Goal: Find specific page/section: Find specific page/section

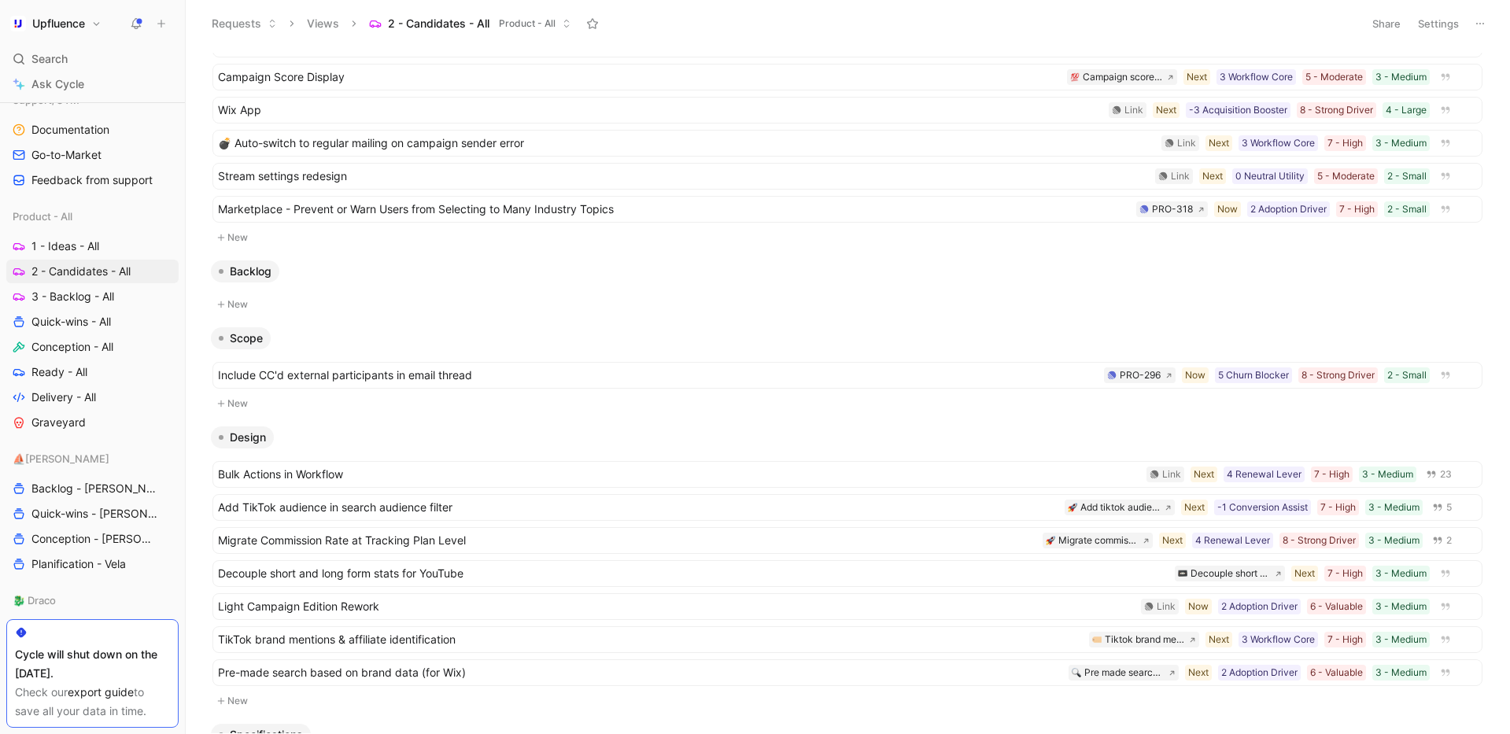
scroll to position [280, 0]
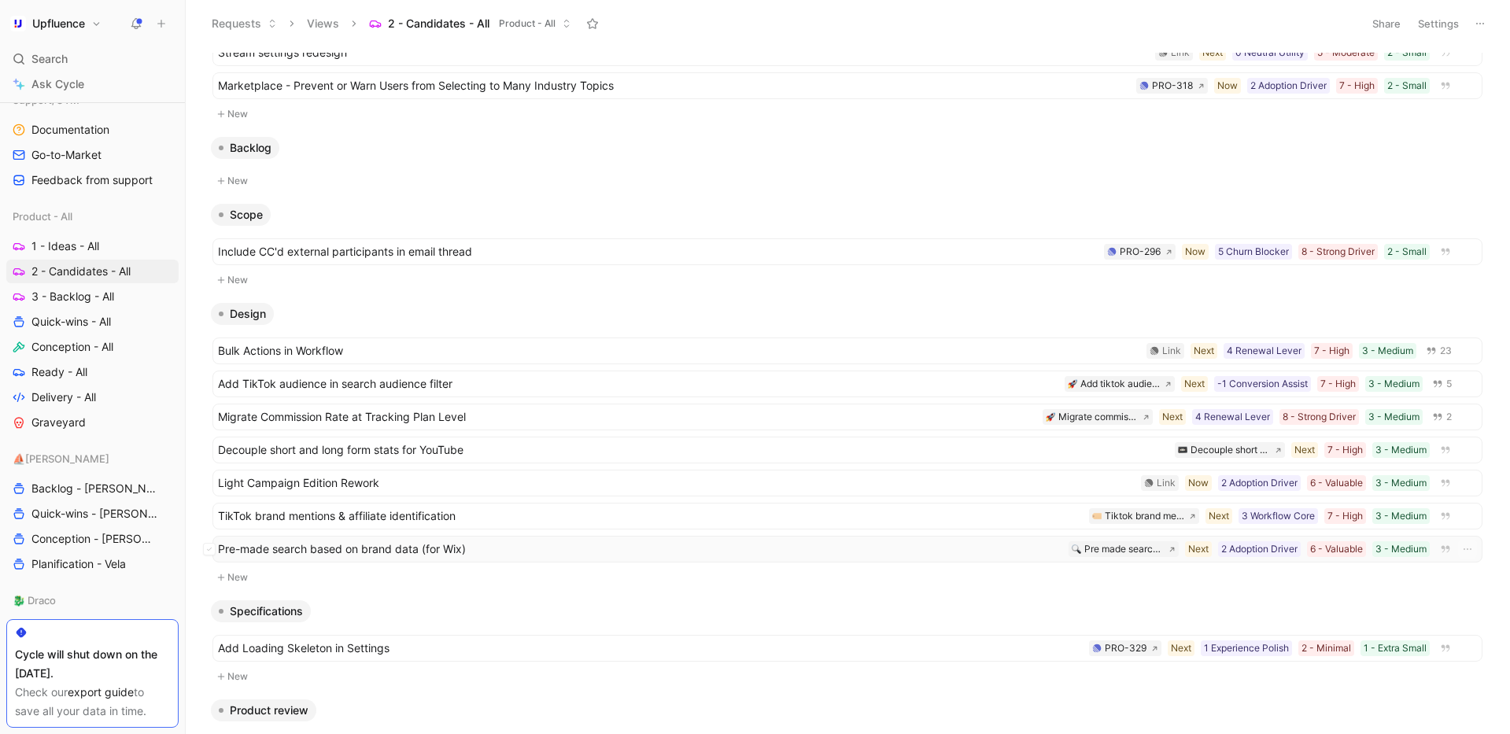
click at [471, 552] on span "Pre-made search based on brand data (for Wix)" at bounding box center [640, 549] width 844 height 19
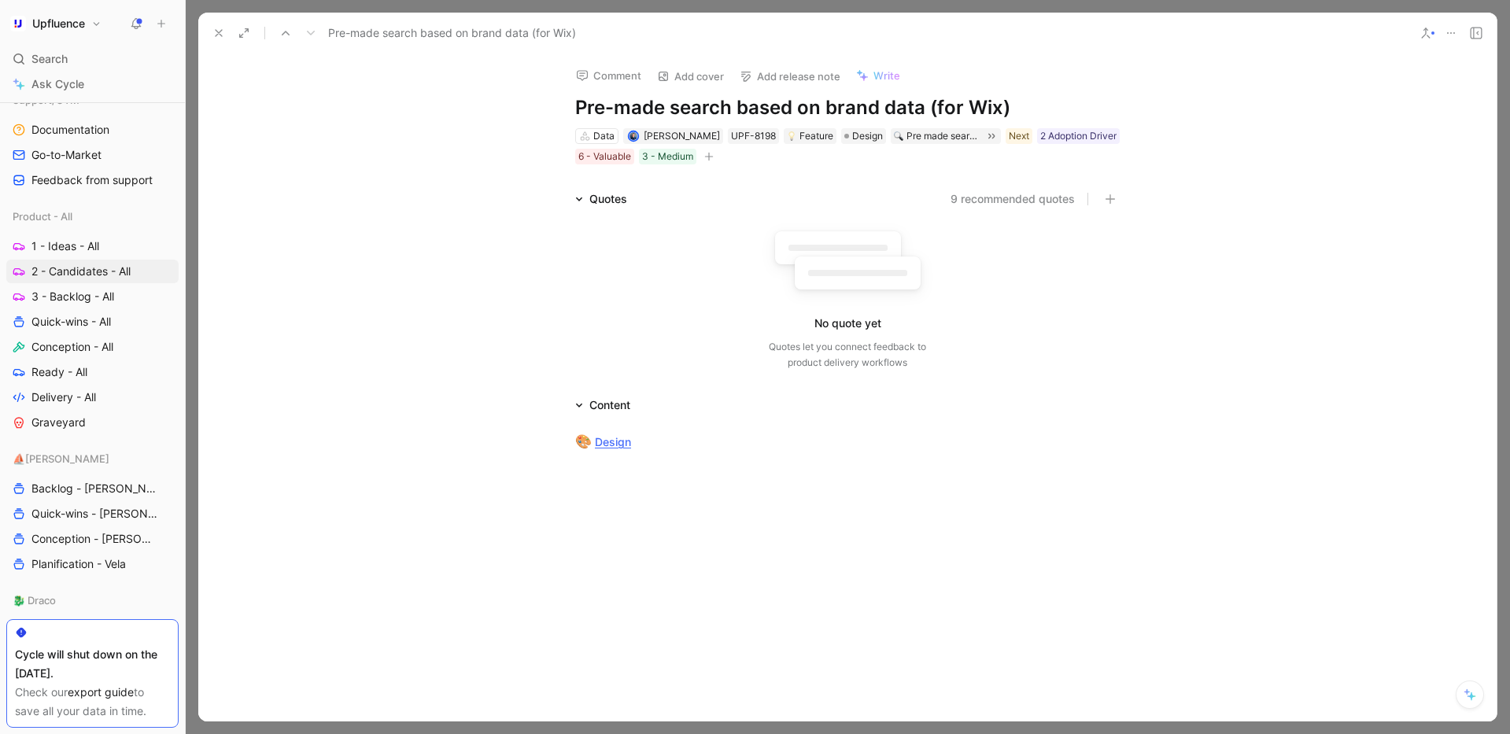
click at [575, 103] on h1 "Pre-made search based on brand data (for Wix)" at bounding box center [847, 107] width 545 height 25
drag, startPoint x: 977, startPoint y: 109, endPoint x: 1147, endPoint y: 108, distance: 170.0
click at [1147, 108] on div "Comment Add cover Add release note Write Wix - Pre-made search based on brand d…" at bounding box center [847, 388] width 1299 height 668
click at [1091, 430] on p "🎨 Design" at bounding box center [847, 442] width 604 height 30
click at [217, 27] on icon at bounding box center [218, 33] width 13 height 13
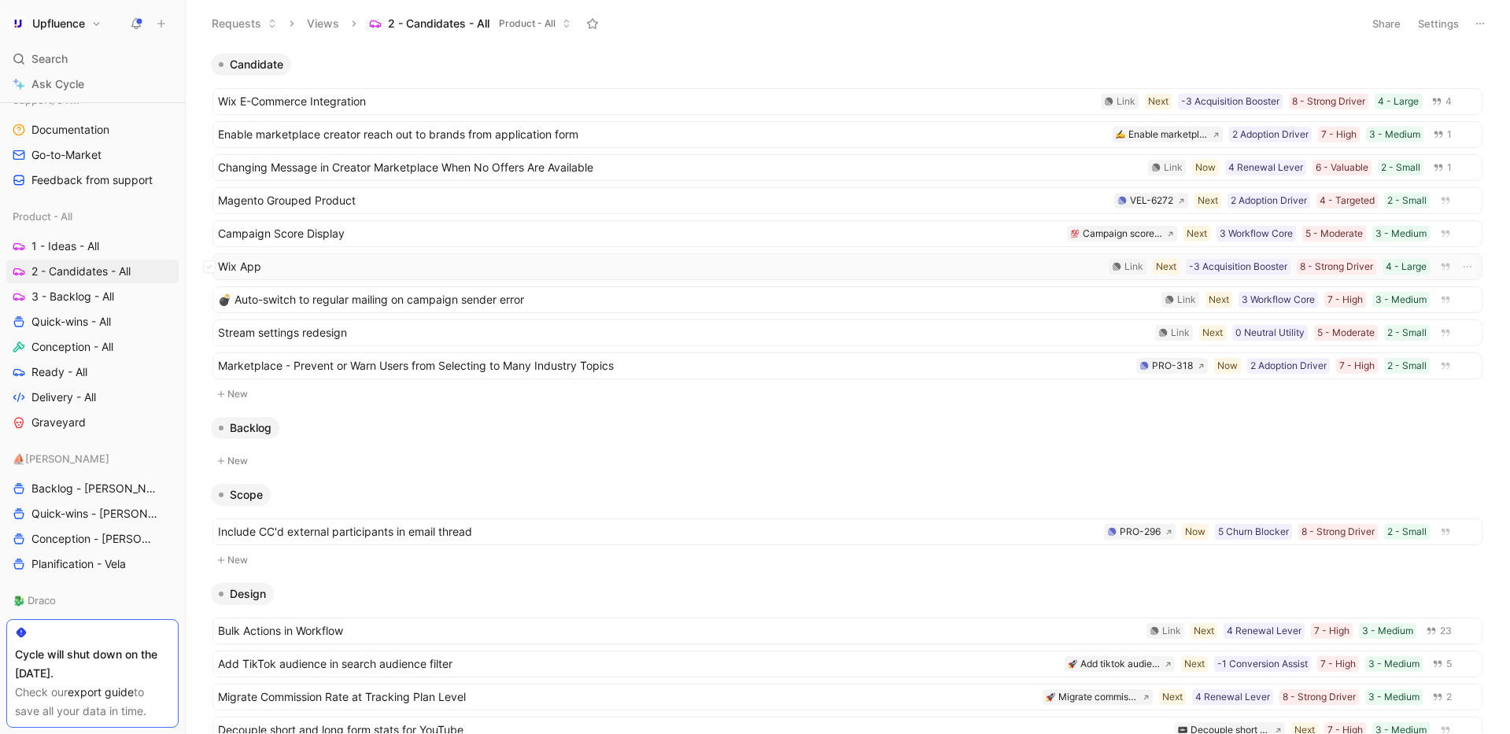
click at [557, 269] on span "Wix App" at bounding box center [660, 266] width 885 height 19
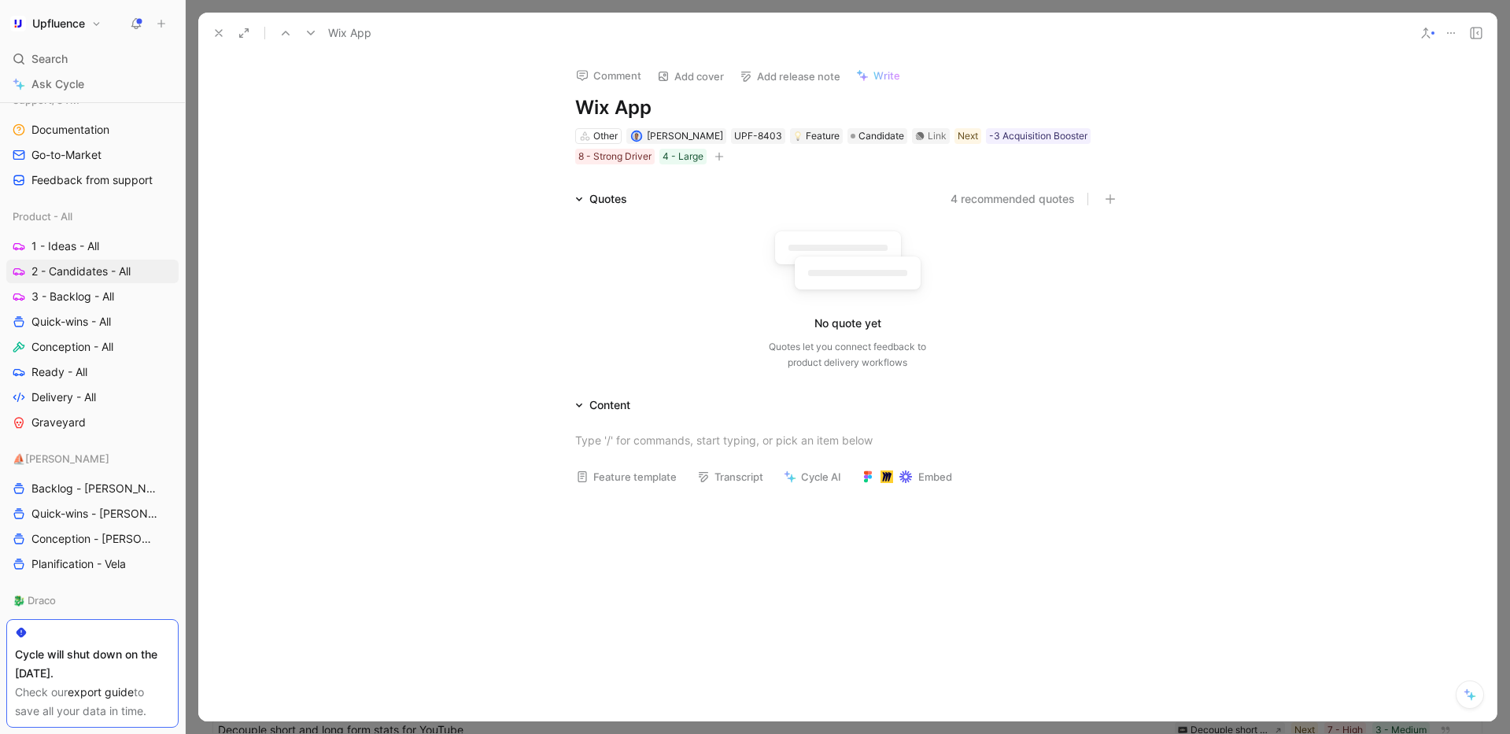
click at [608, 102] on h1 "Wix App" at bounding box center [847, 107] width 545 height 25
click at [718, 118] on h1 "Wix - App" at bounding box center [847, 107] width 545 height 25
click at [630, 108] on h1 "Wix - App" at bounding box center [847, 107] width 545 height 25
click at [443, 103] on div "Comment Add cover Add release note Write Wix - App Other [PERSON_NAME] UPF-8403…" at bounding box center [847, 388] width 1299 height 668
click at [213, 29] on icon at bounding box center [218, 33] width 13 height 13
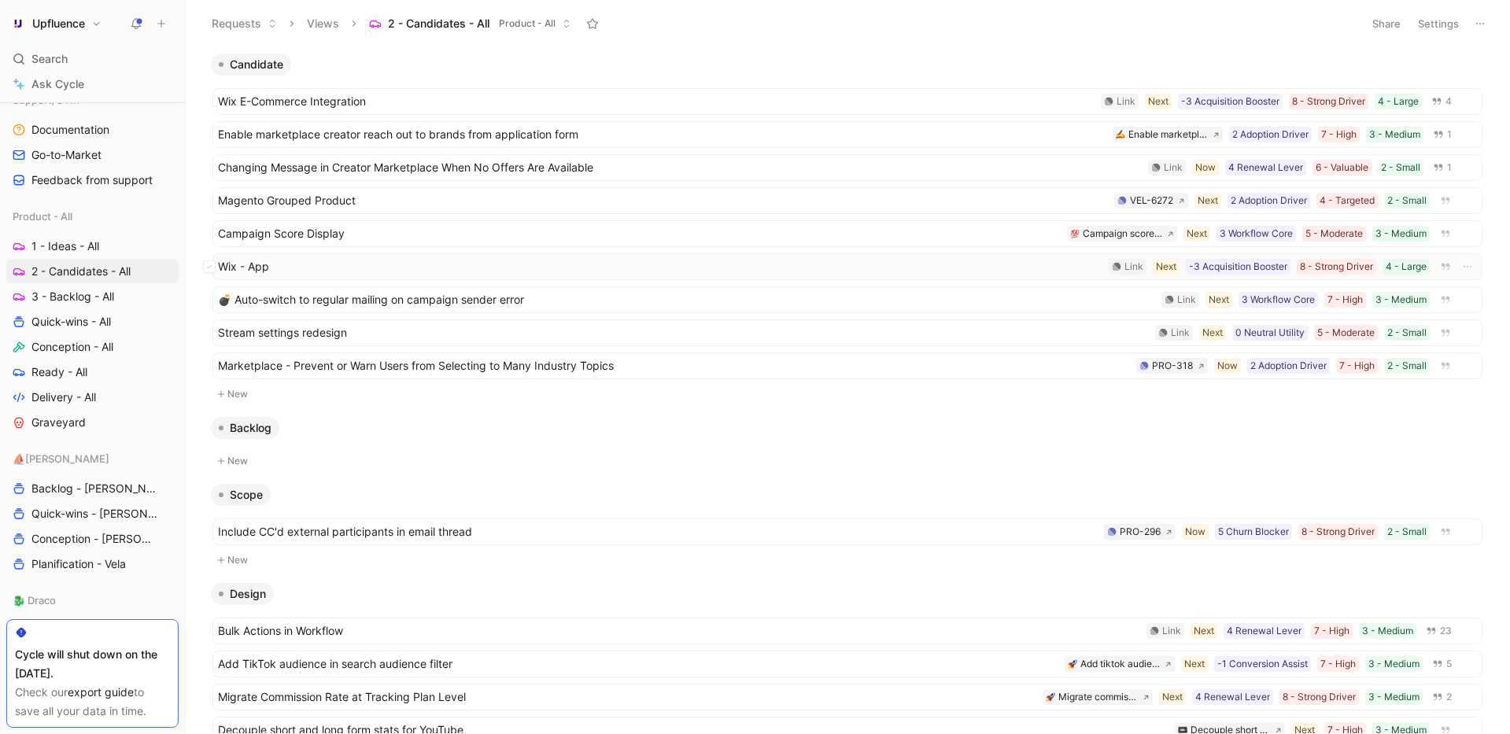
click at [514, 265] on span "Wix - App" at bounding box center [660, 266] width 885 height 19
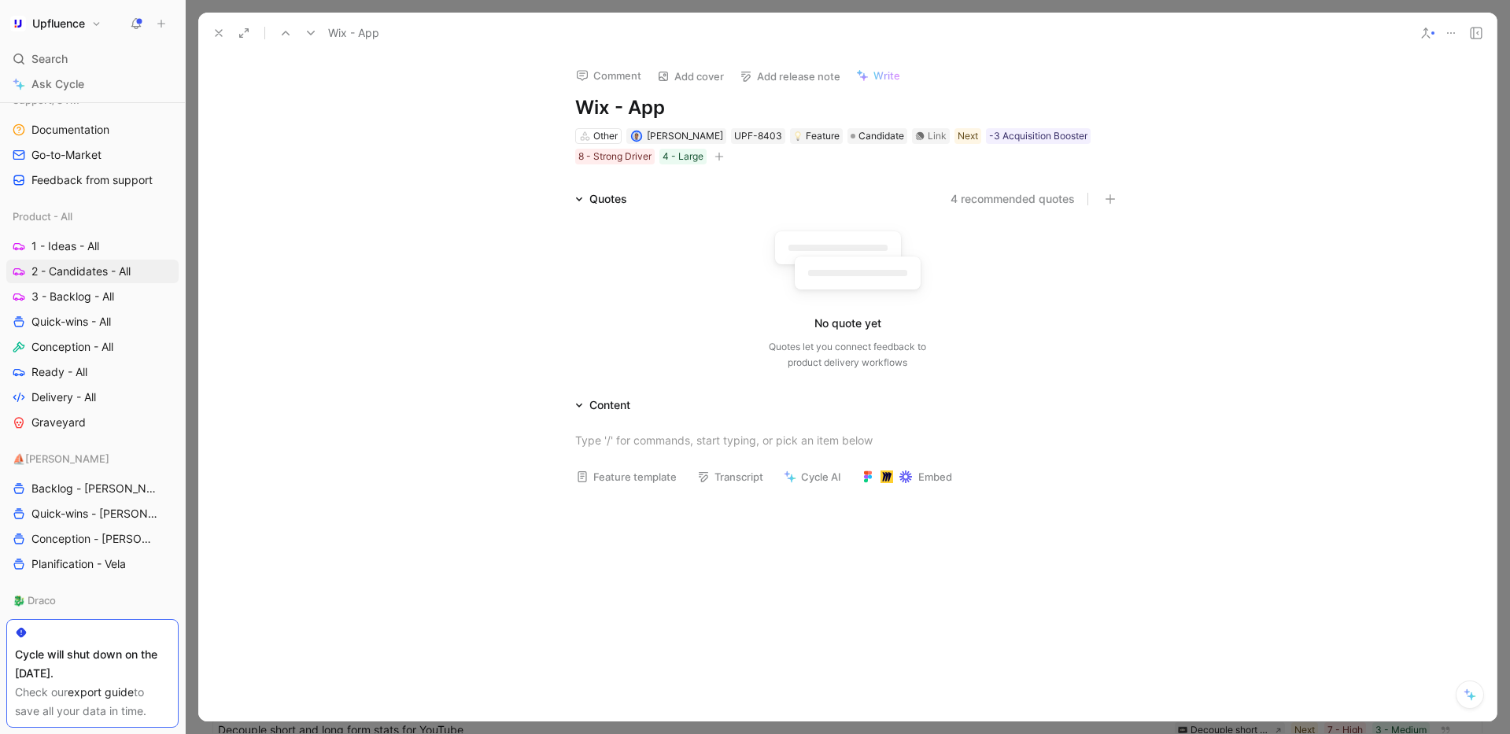
click at [628, 112] on h1 "Wix - App" at bounding box center [847, 107] width 545 height 25
click at [348, 176] on div "Comment Add cover Add release note Write Wix - [DATE] App Other Simon Boxus UPF…" at bounding box center [847, 388] width 1299 height 668
click at [216, 27] on icon at bounding box center [218, 33] width 13 height 13
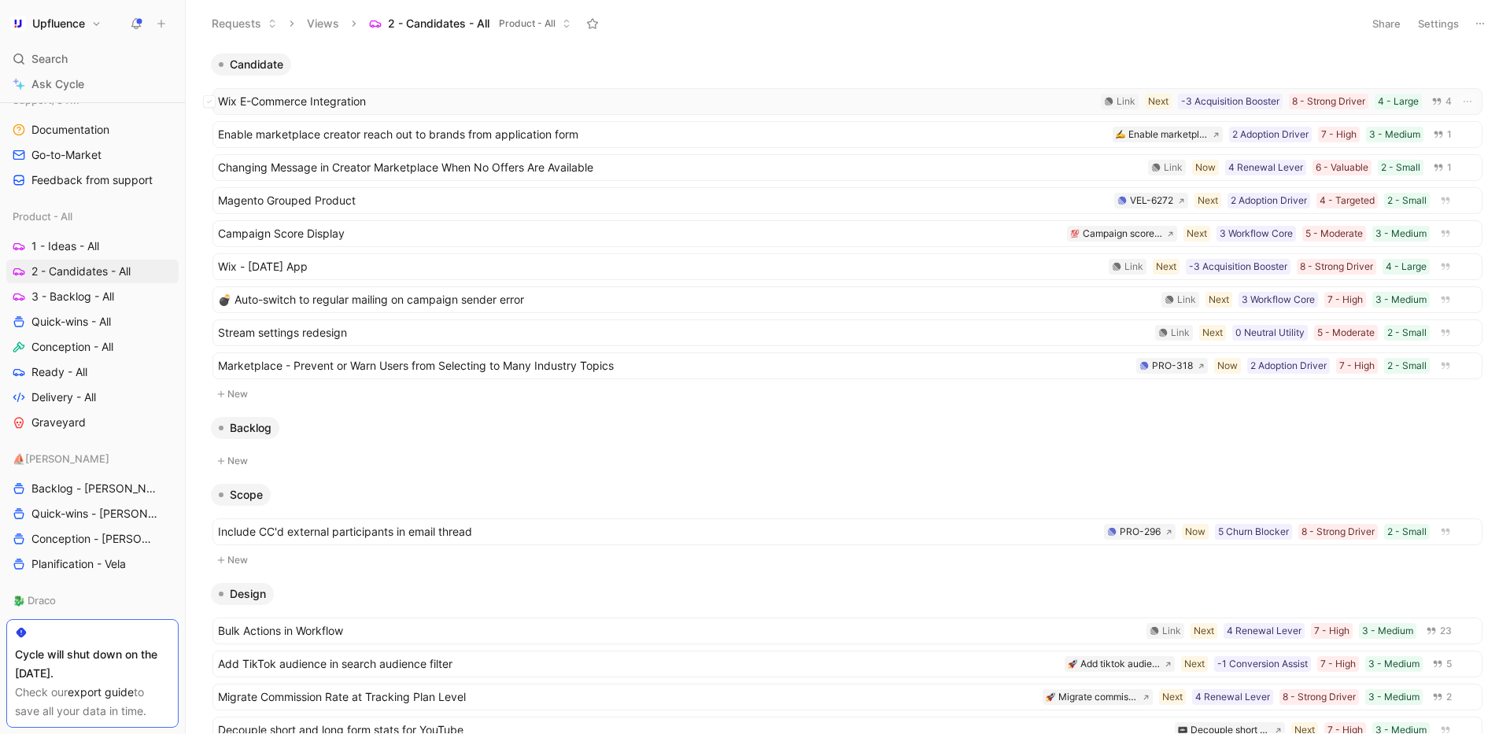
click at [570, 107] on span "Wix E-Commerce Integration" at bounding box center [656, 101] width 877 height 19
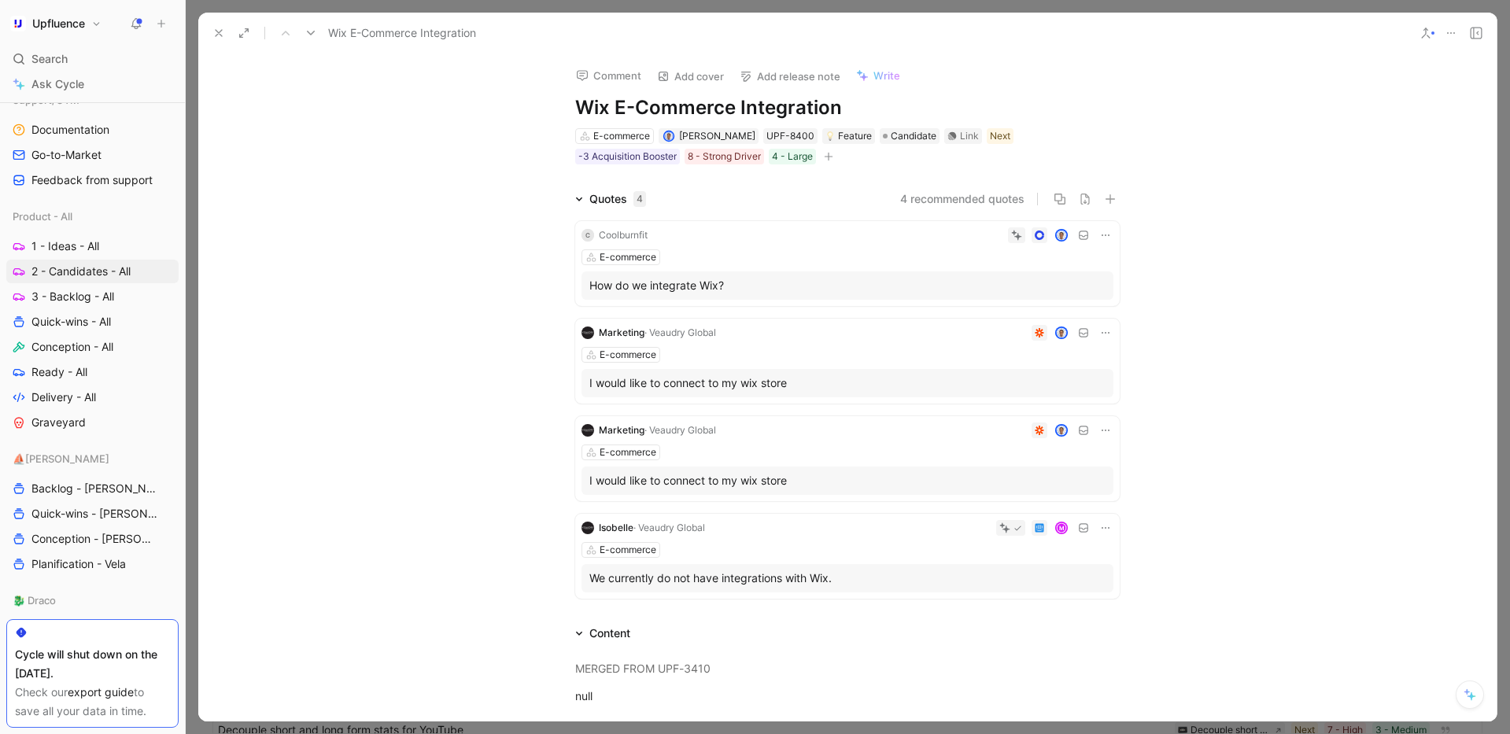
click at [608, 99] on h1 "Wix E-Commerce Integration" at bounding box center [847, 107] width 545 height 25
click at [369, 143] on div "Comment Add cover Add release note Write Wix - E-Commerce Integration E-commerc…" at bounding box center [847, 388] width 1299 height 668
click at [221, 39] on icon at bounding box center [218, 33] width 13 height 13
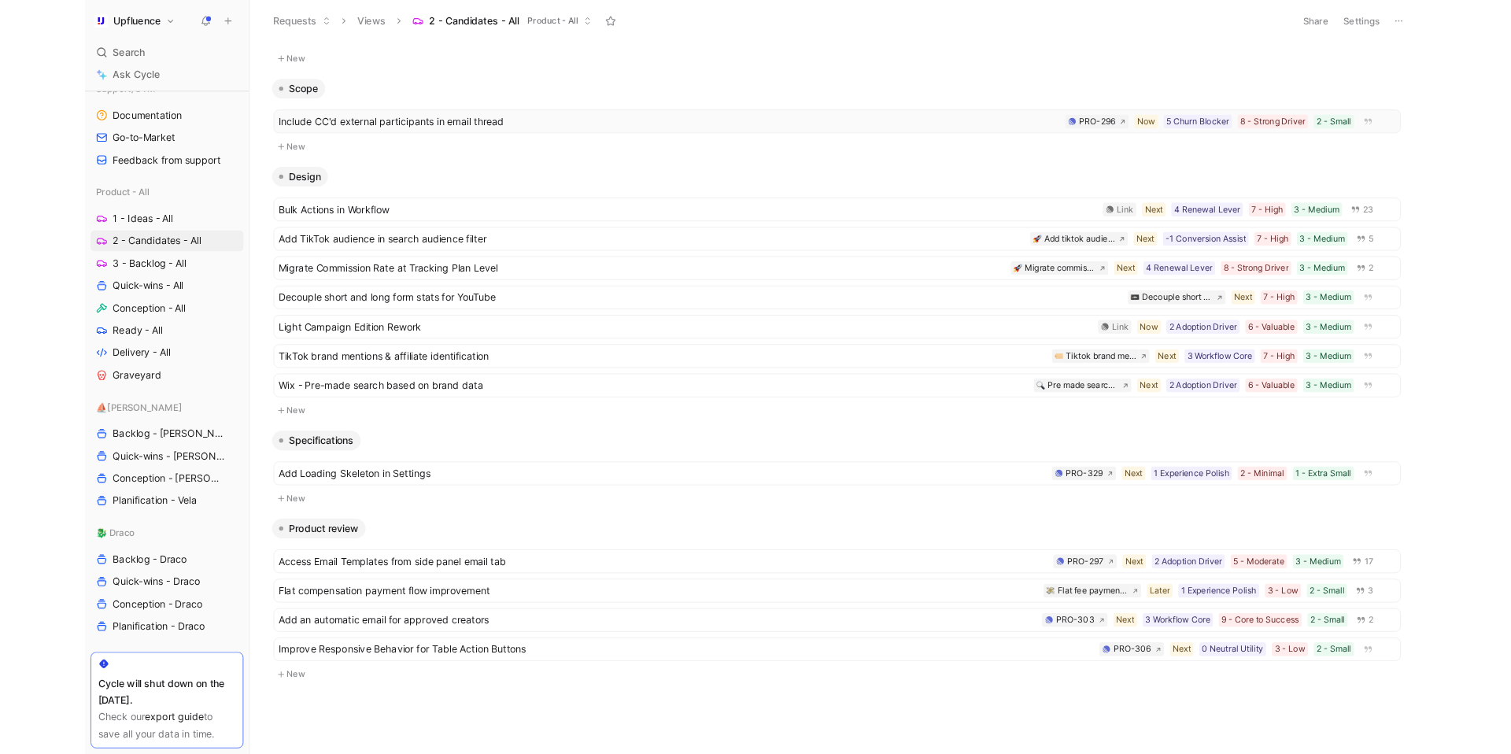
scroll to position [405, 0]
